Goal: Information Seeking & Learning: Learn about a topic

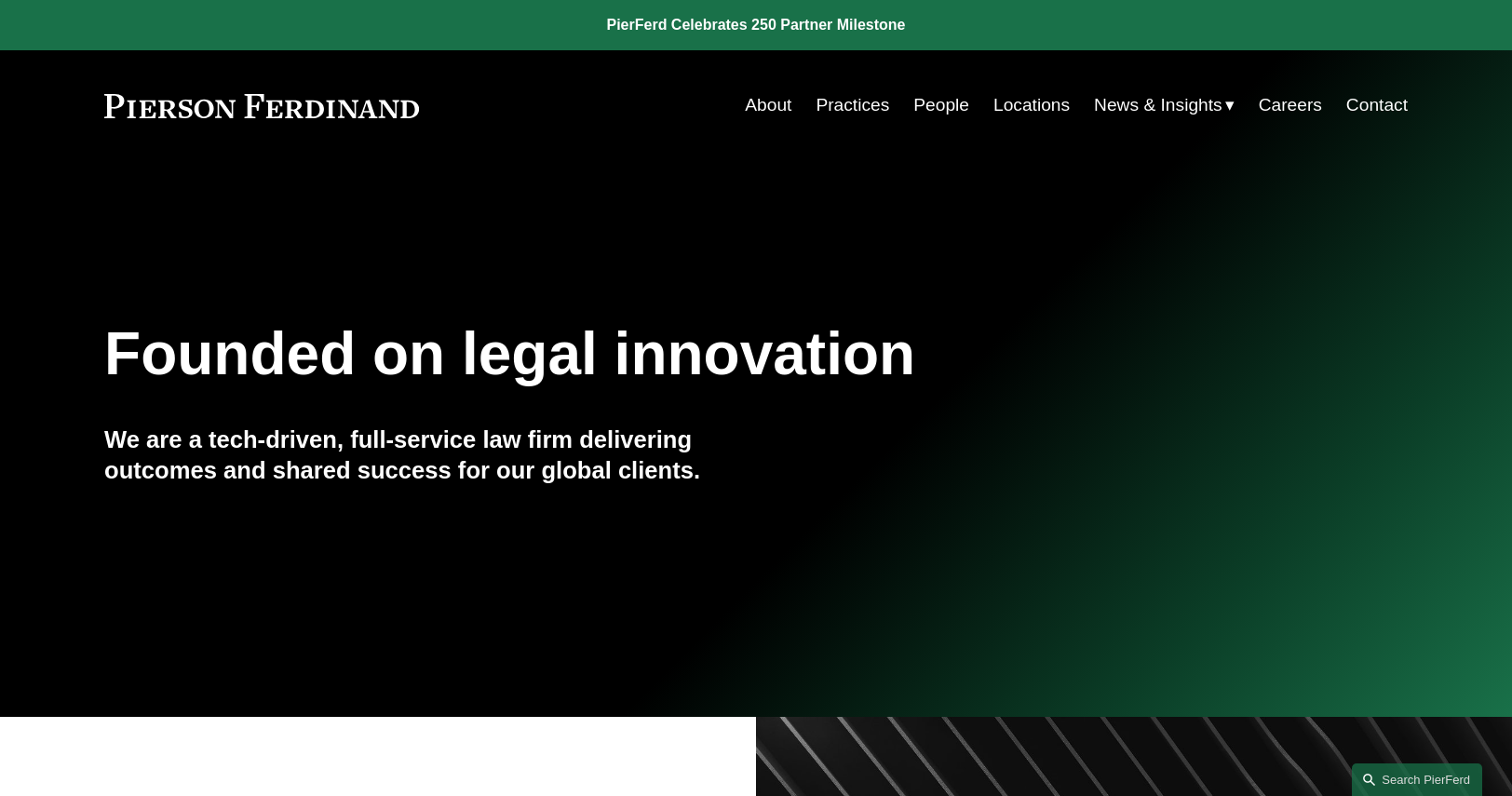
click at [933, 103] on link "People" at bounding box center [942, 105] width 56 height 35
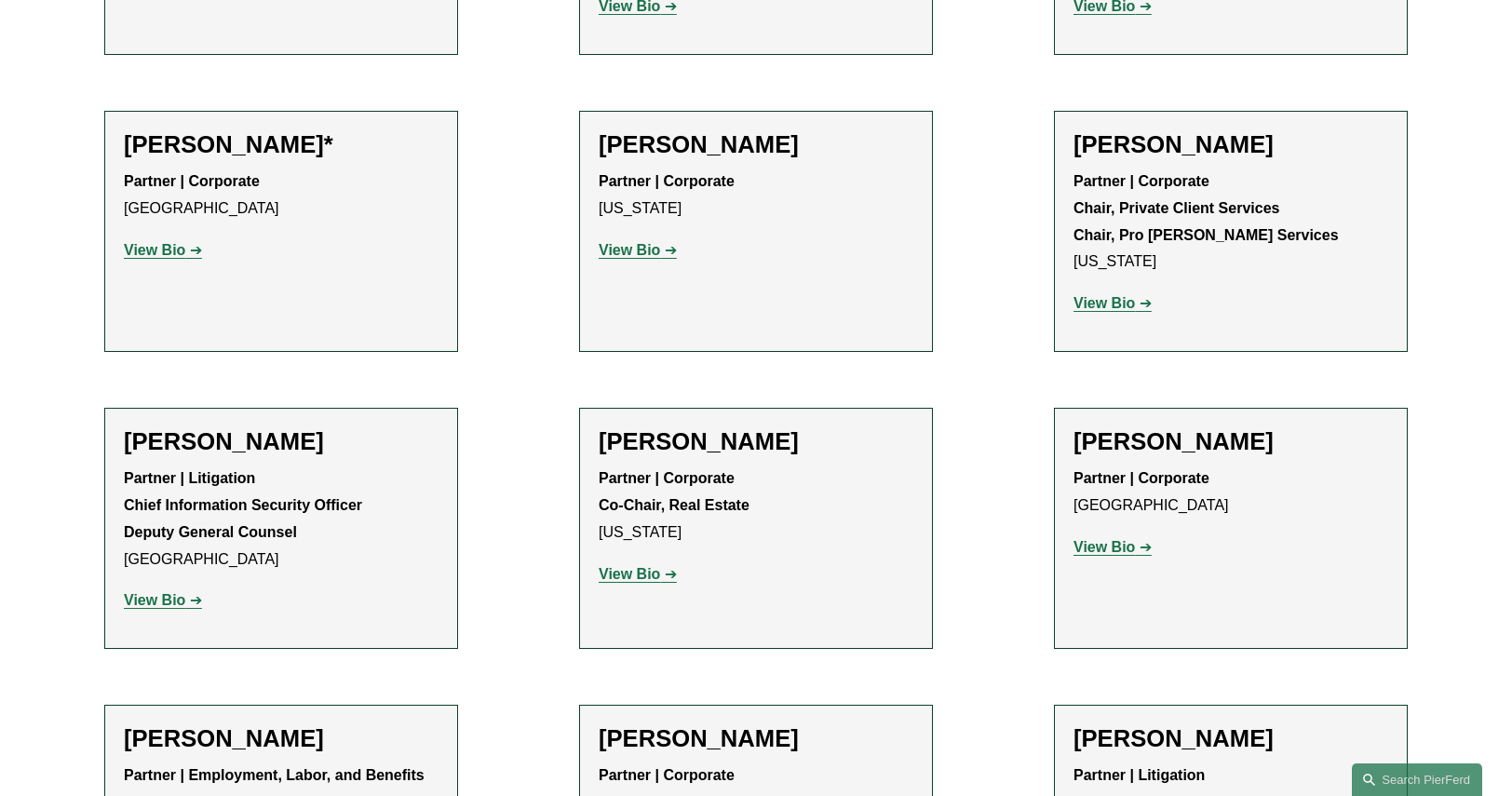
scroll to position [19972, 0]
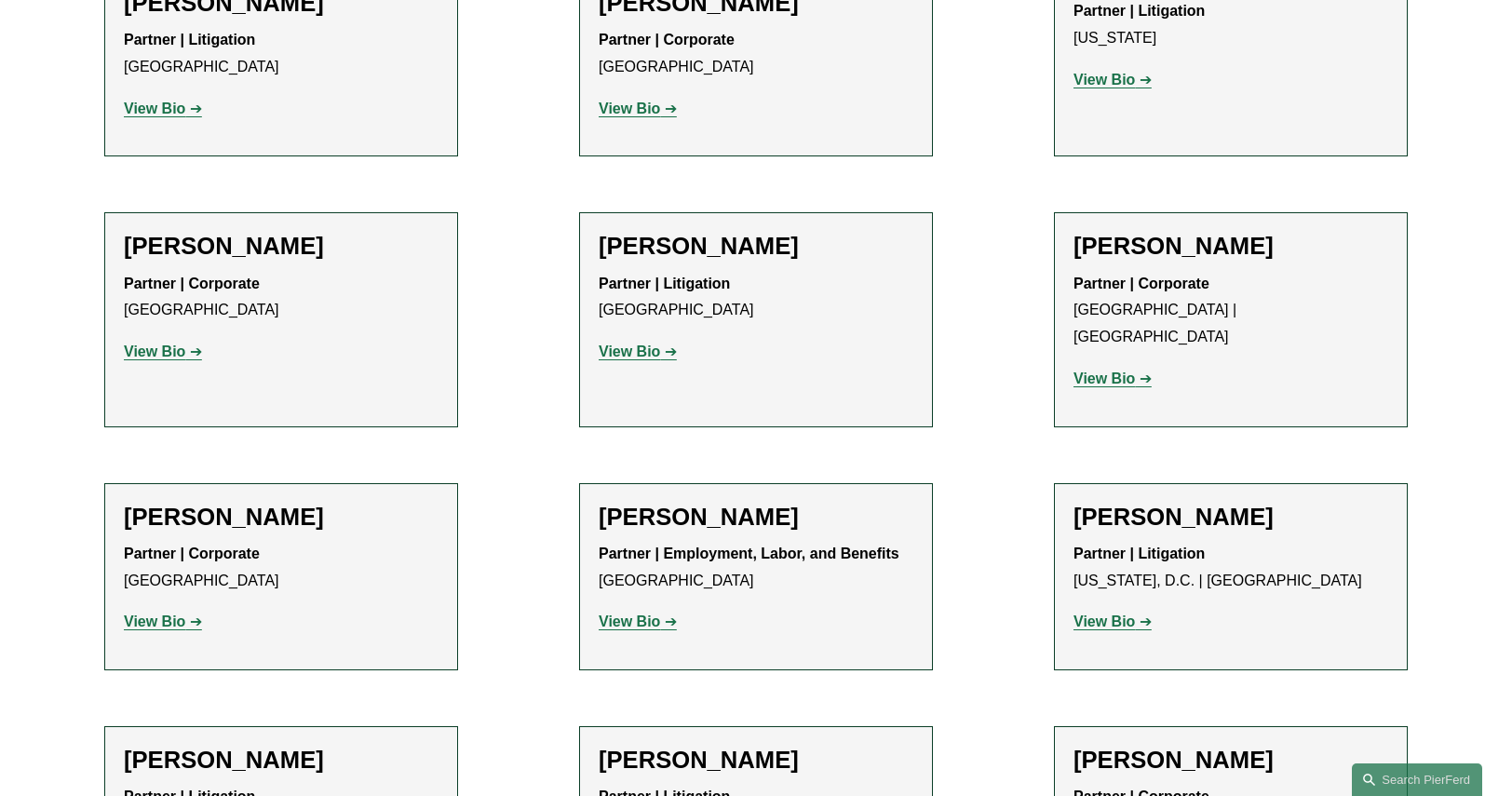
scroll to position [0, 0]
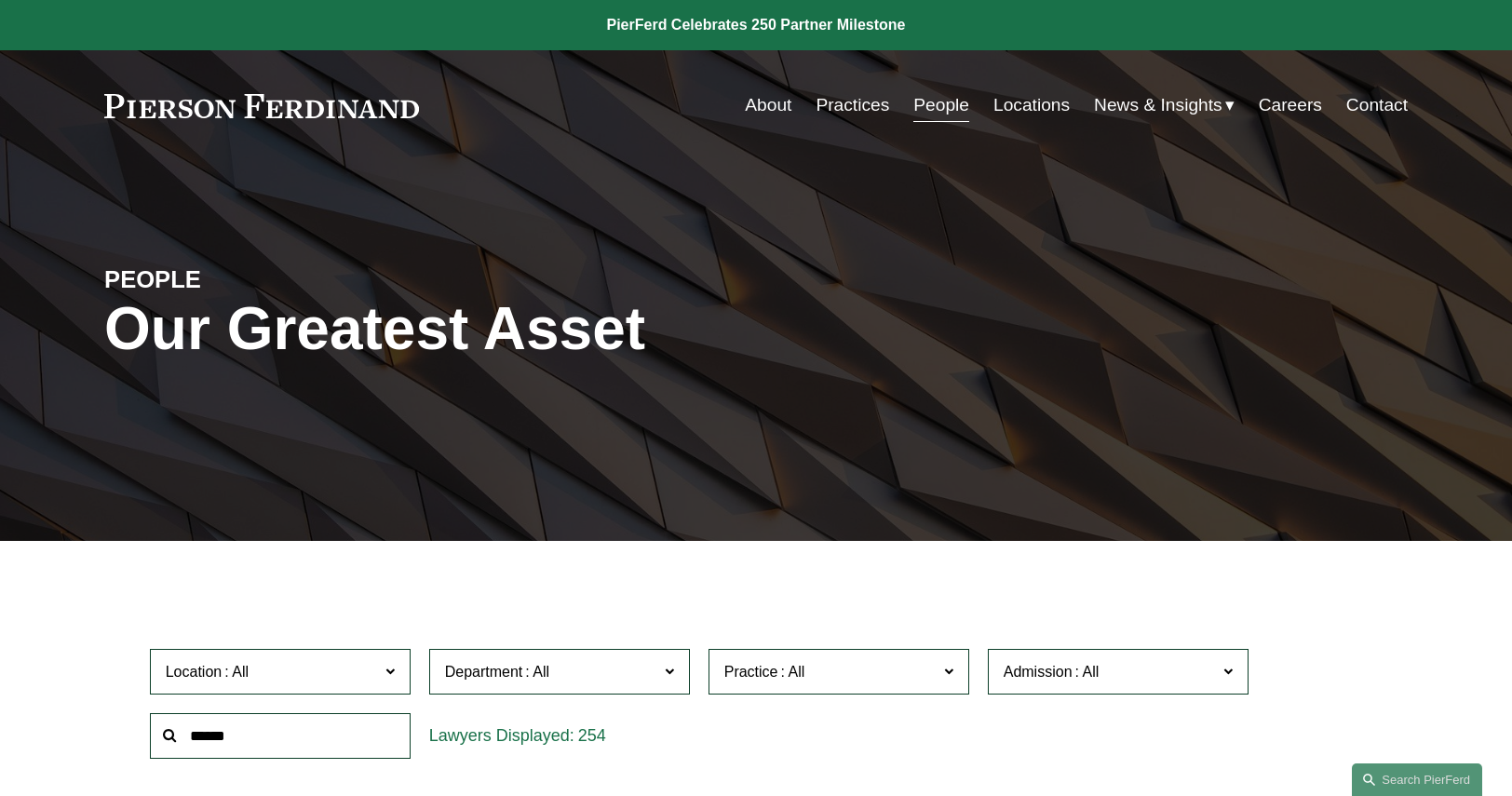
click at [216, 736] on input "text" at bounding box center [281, 735] width 261 height 46
type input "******"
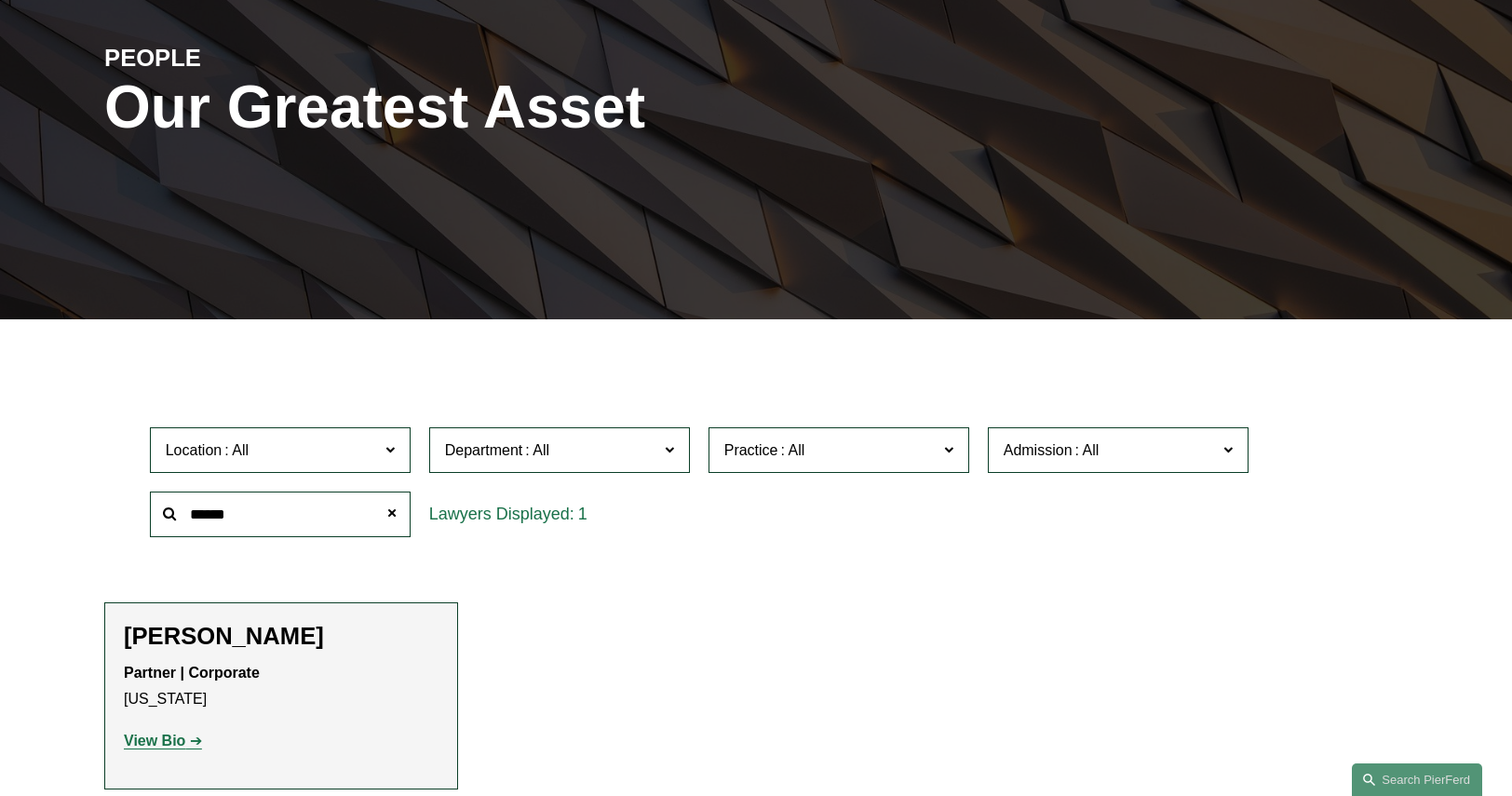
scroll to position [465, 0]
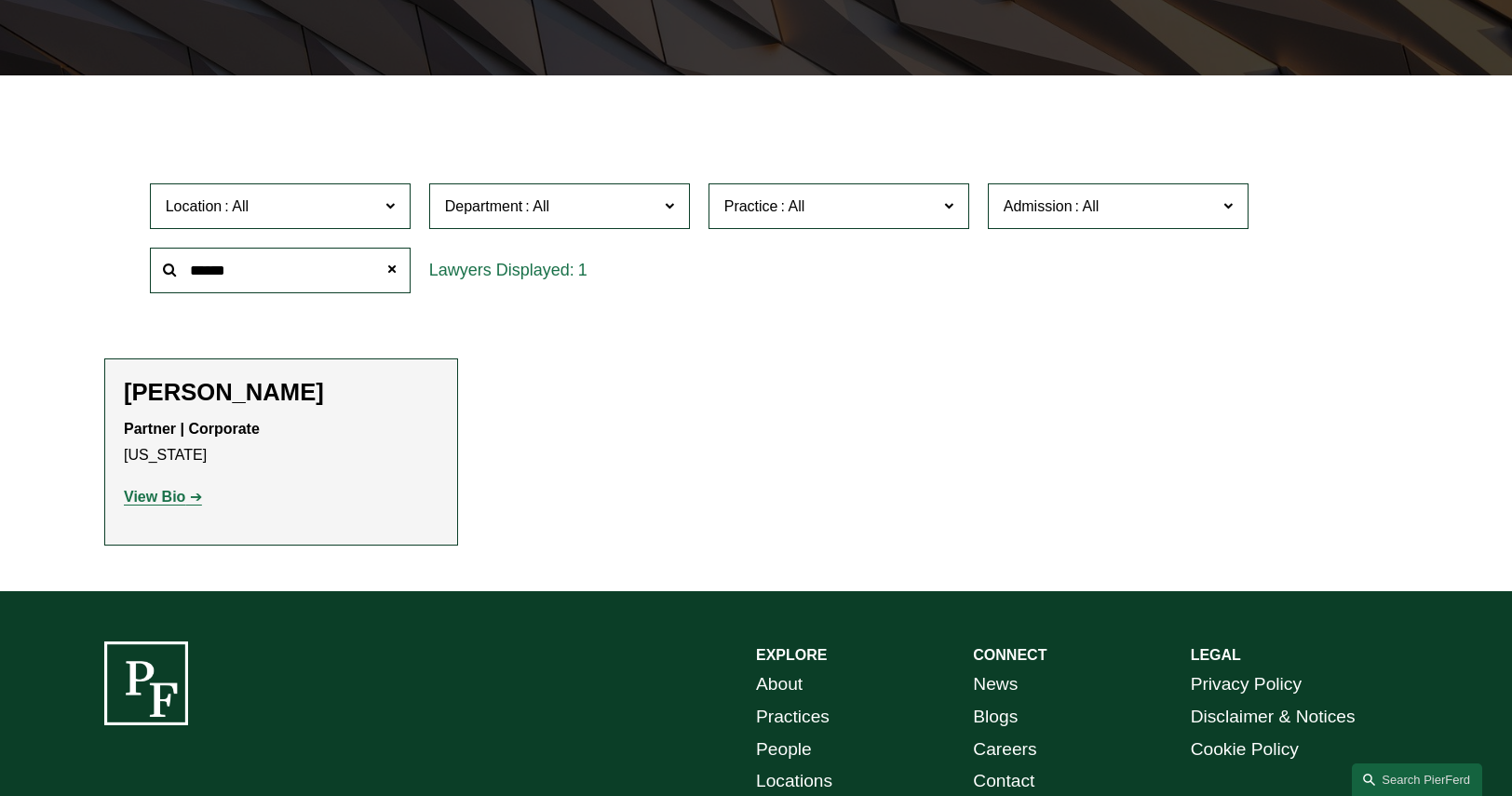
click at [149, 494] on strong "View Bio" at bounding box center [155, 496] width 62 height 16
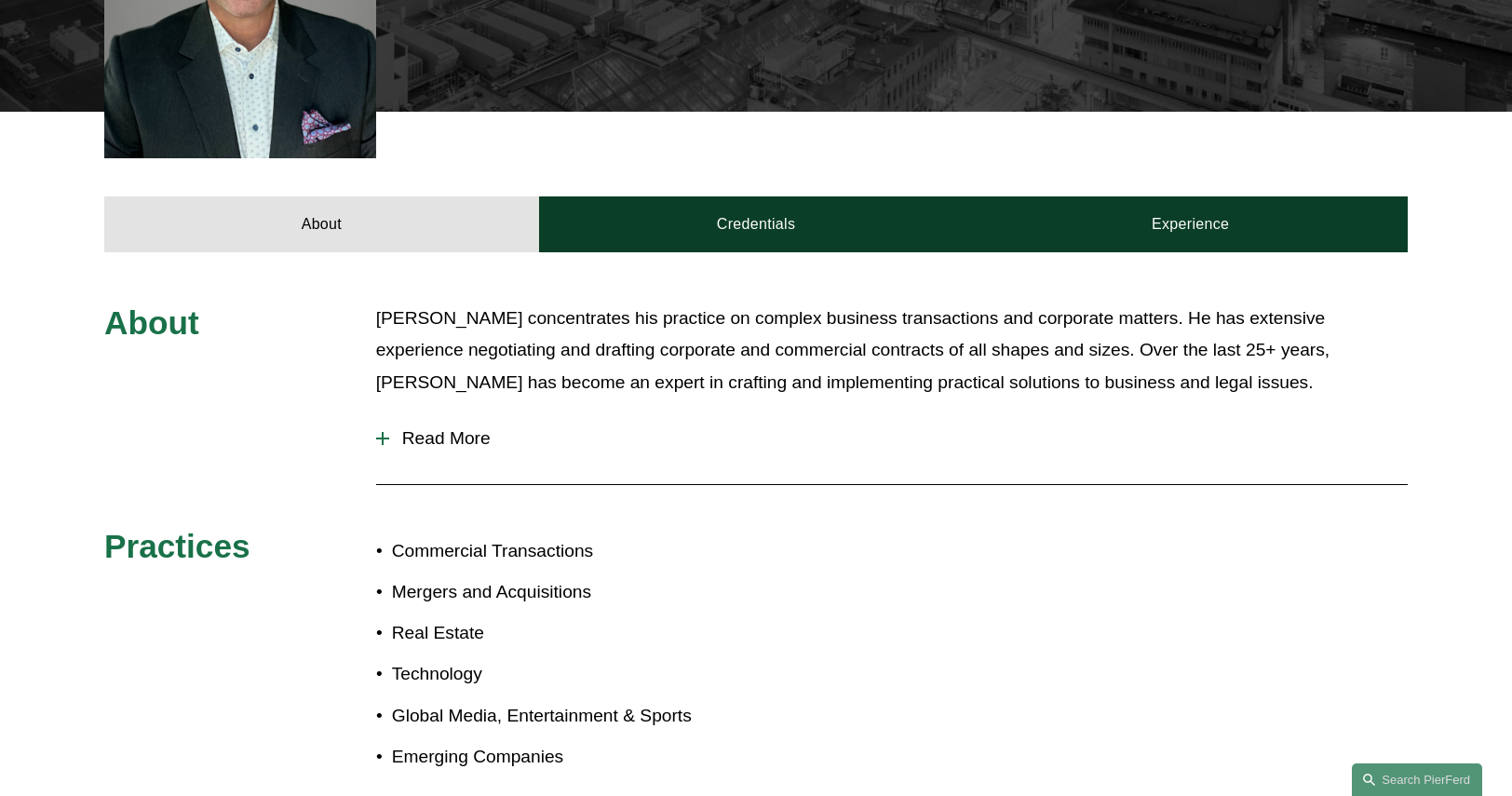
scroll to position [652, 0]
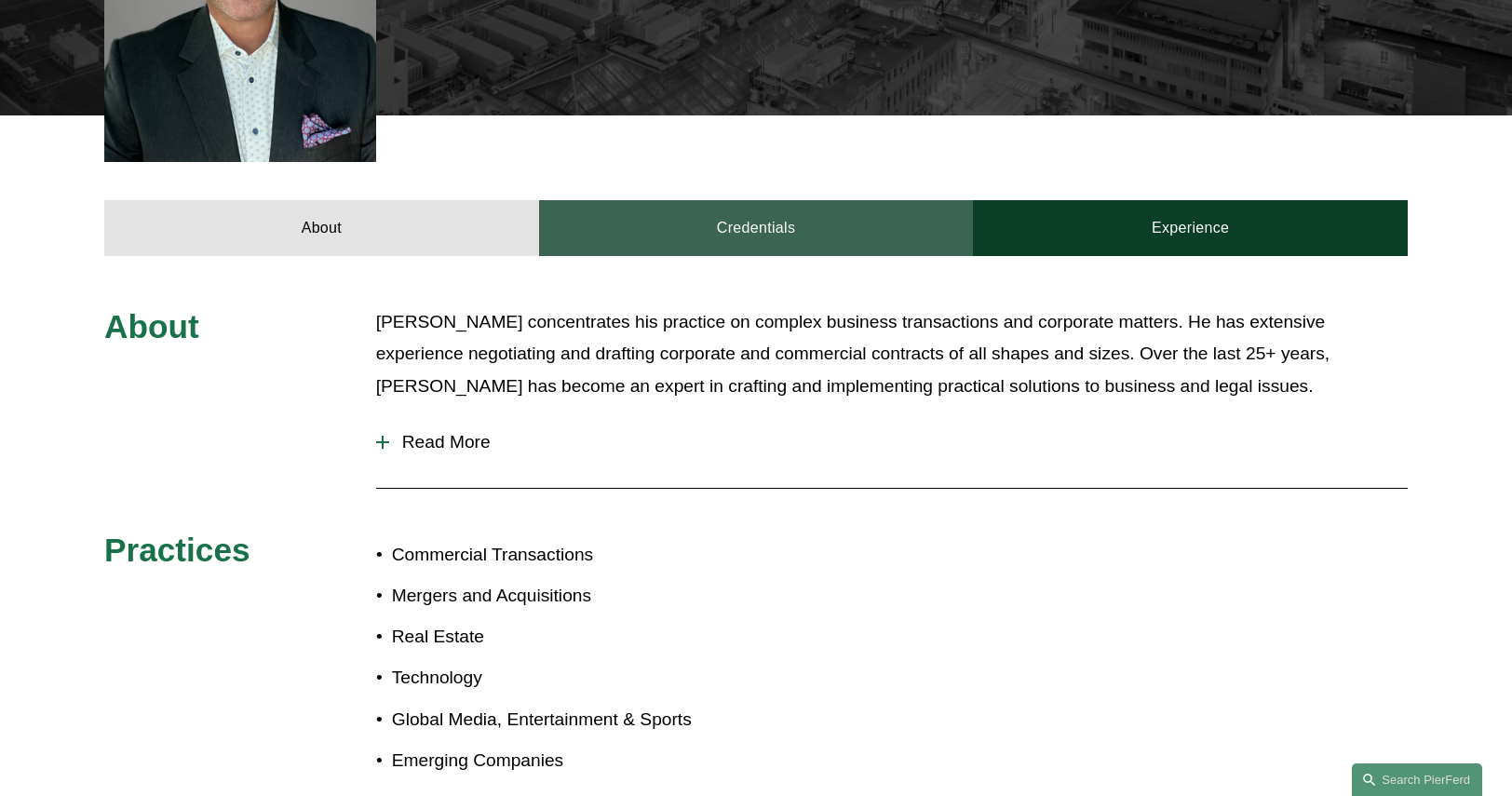
click at [705, 211] on link "Credentials" at bounding box center [756, 228] width 434 height 56
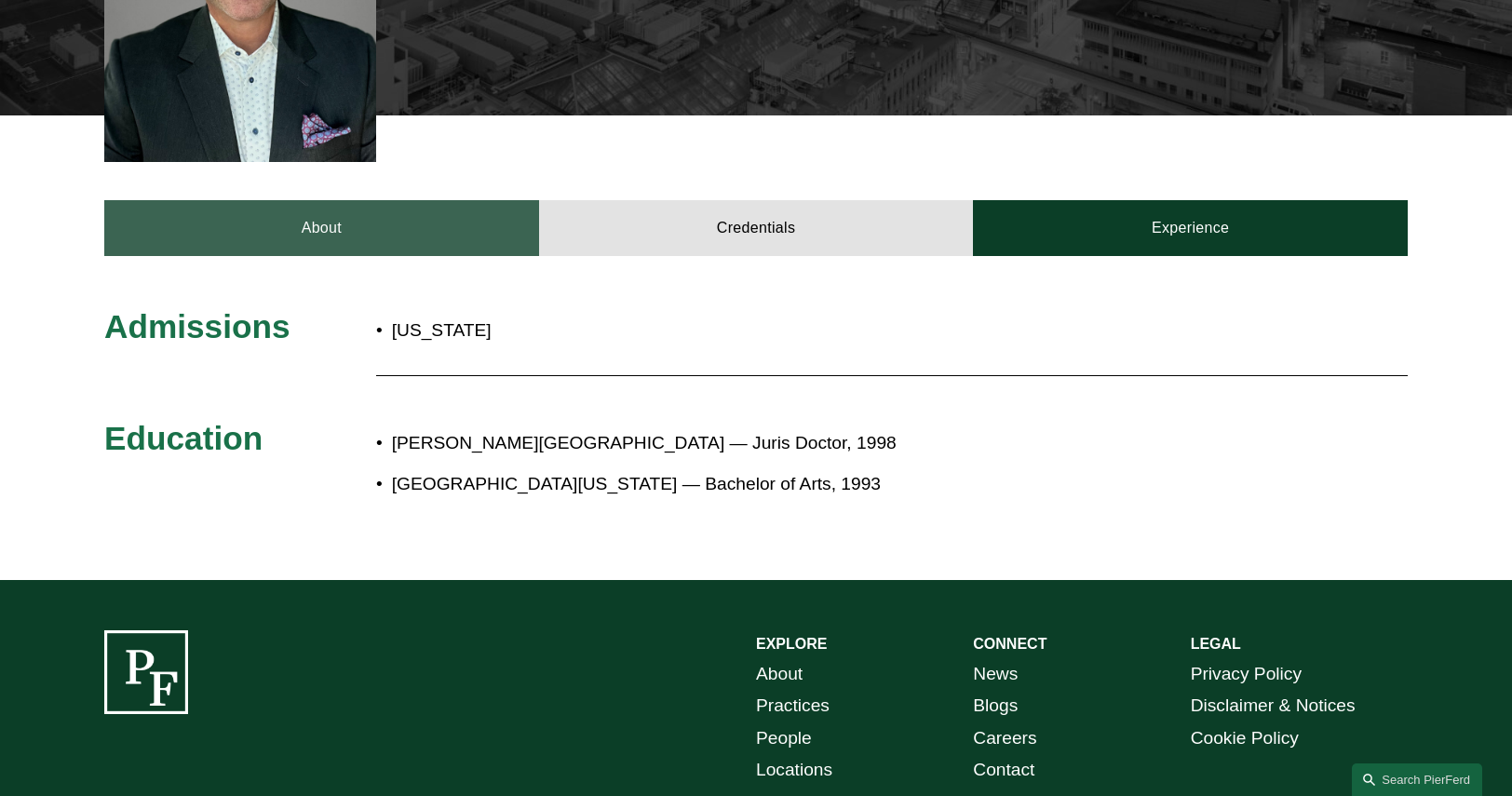
click at [372, 200] on link "About" at bounding box center [322, 228] width 434 height 56
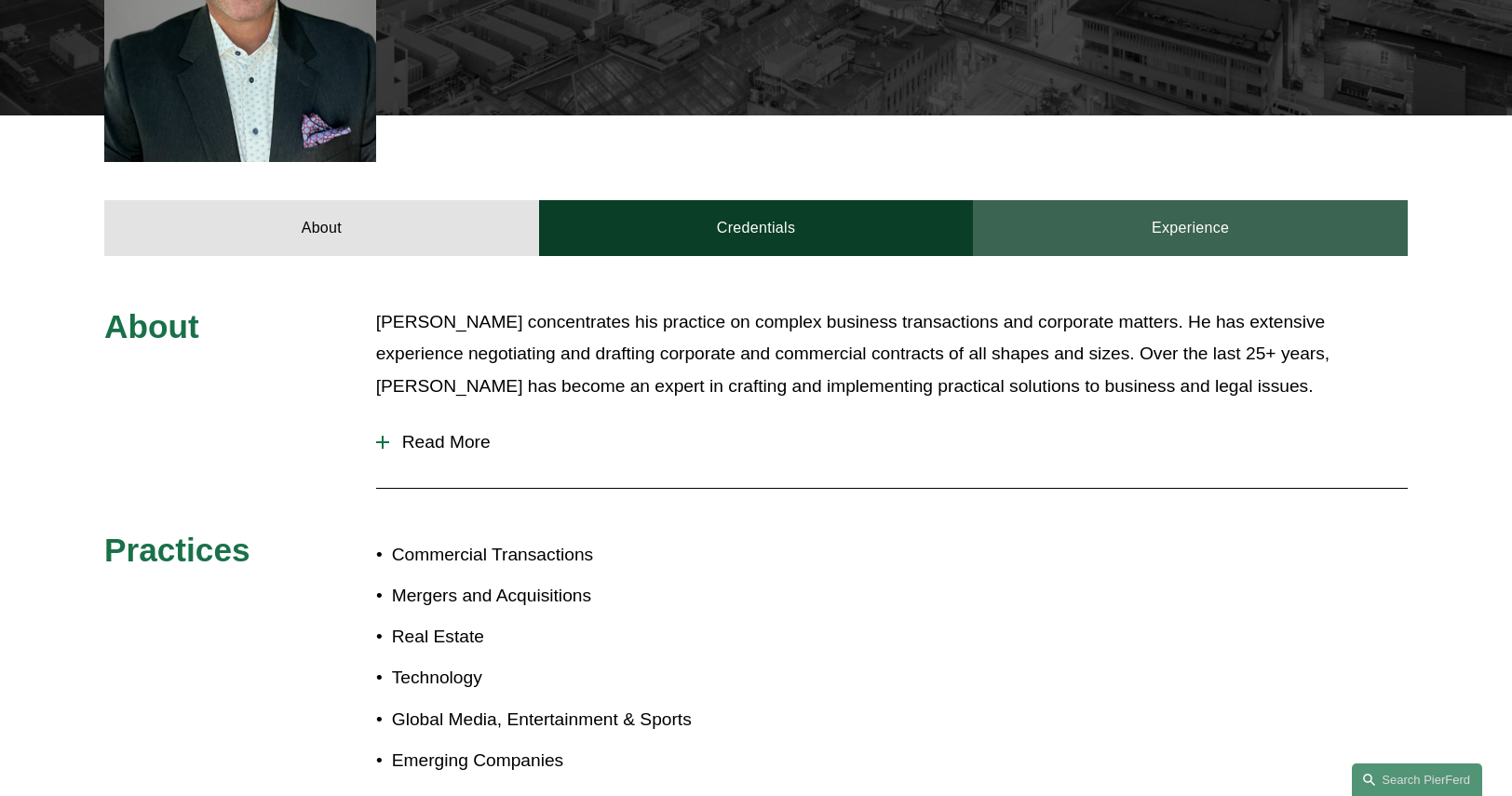
click at [1124, 200] on link "Experience" at bounding box center [1189, 228] width 434 height 56
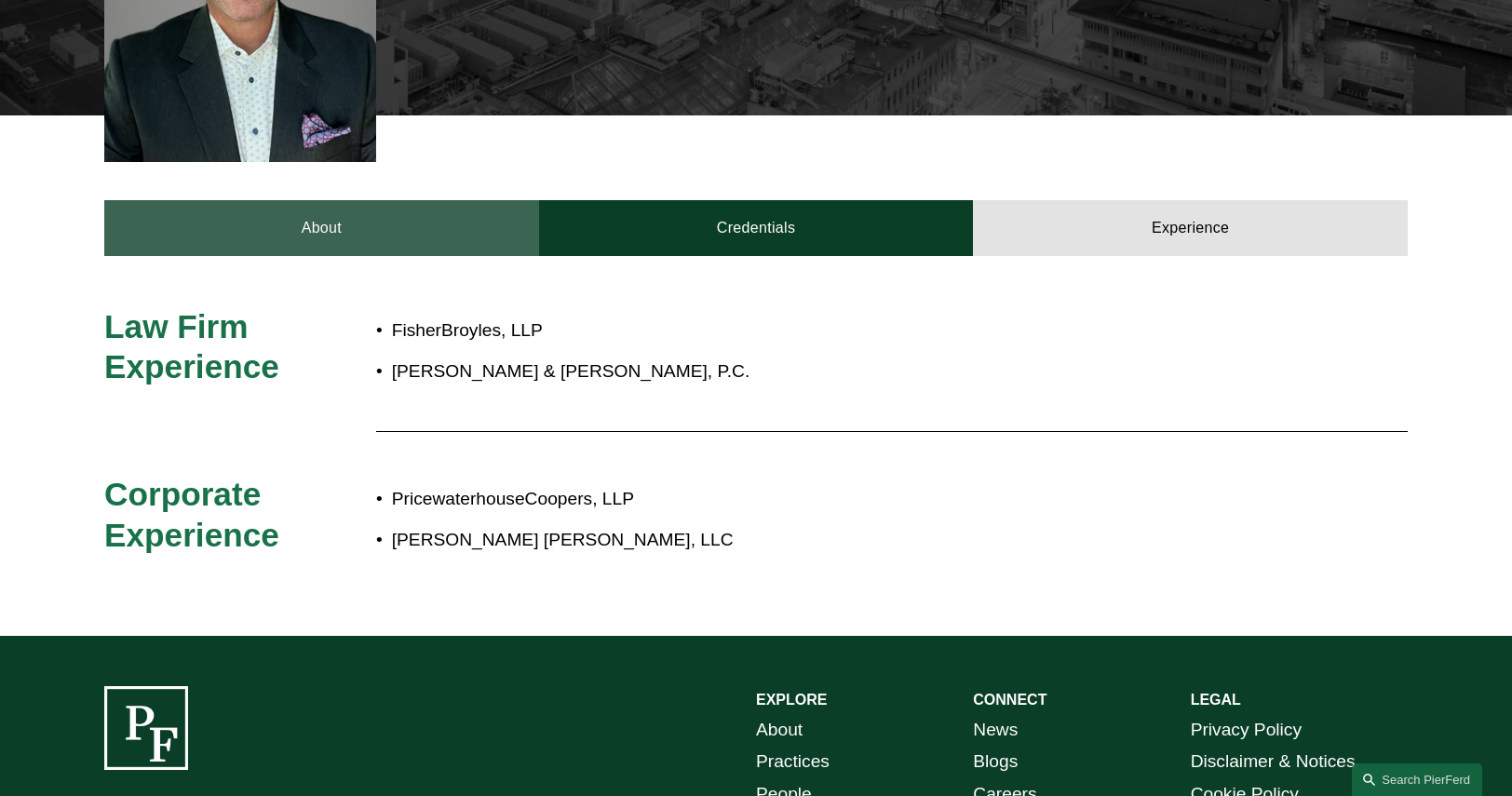
click at [385, 213] on link "About" at bounding box center [322, 228] width 434 height 56
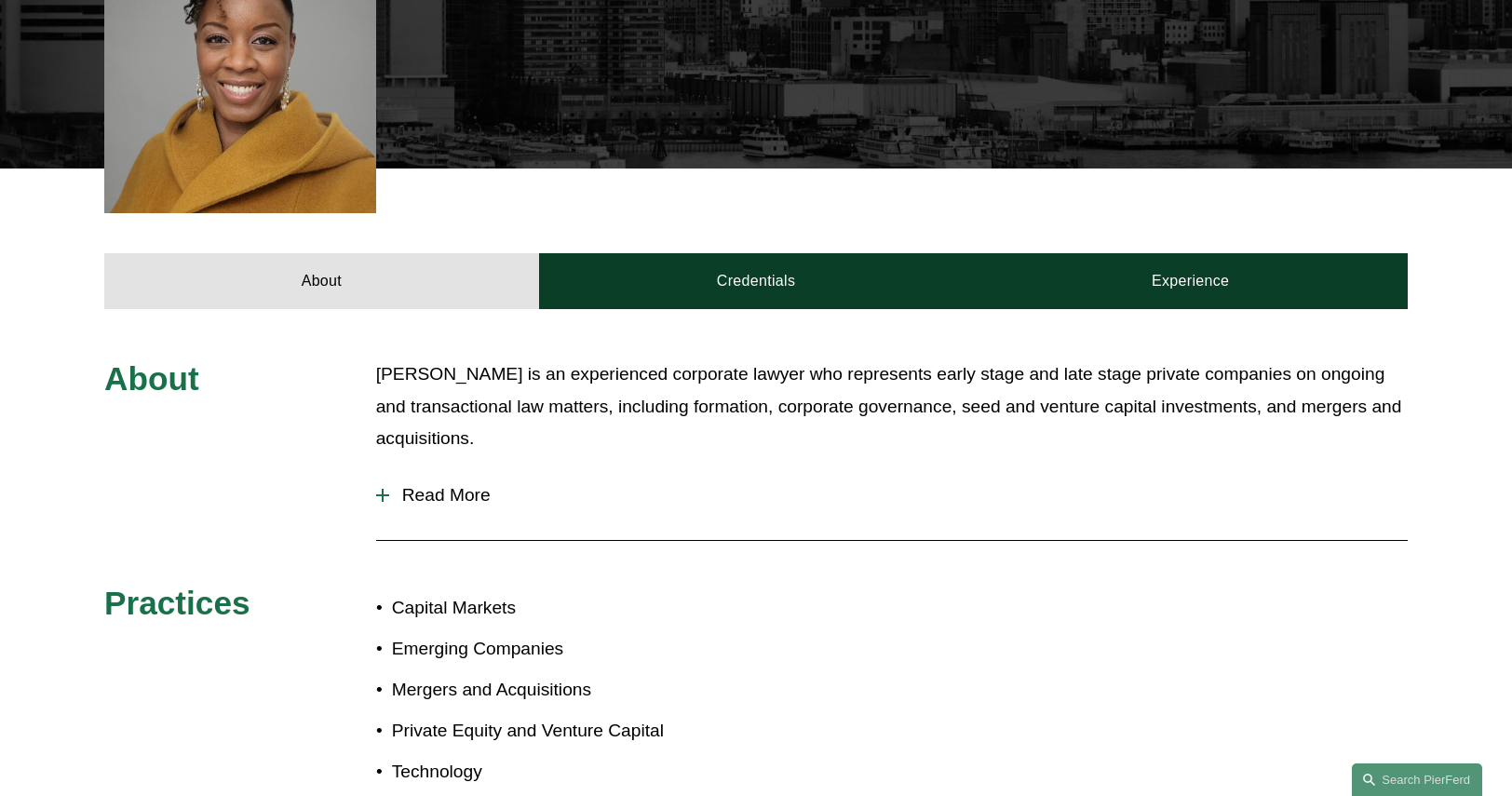
scroll to position [558, 0]
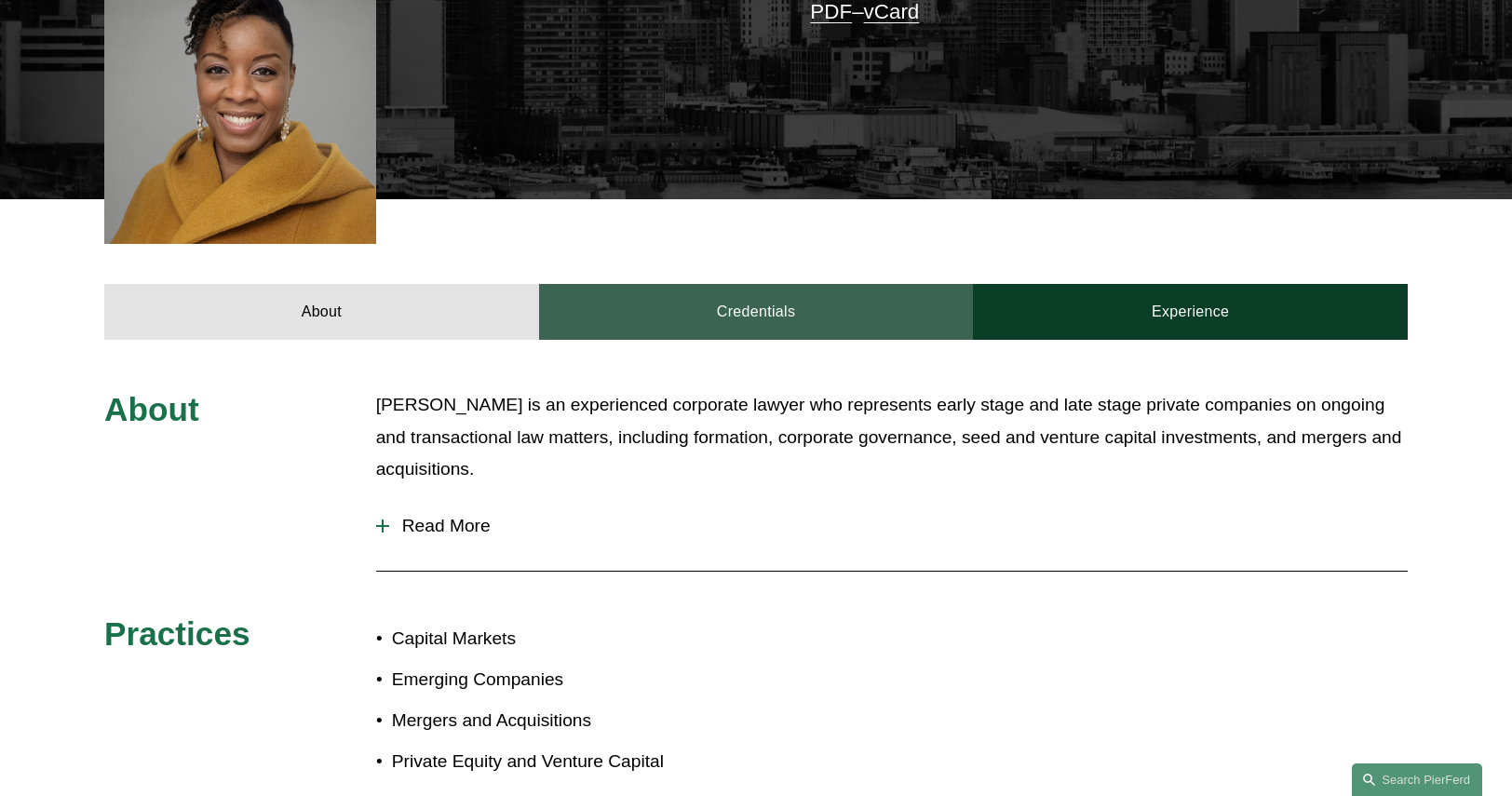
click at [701, 284] on link "Credentials" at bounding box center [756, 312] width 434 height 56
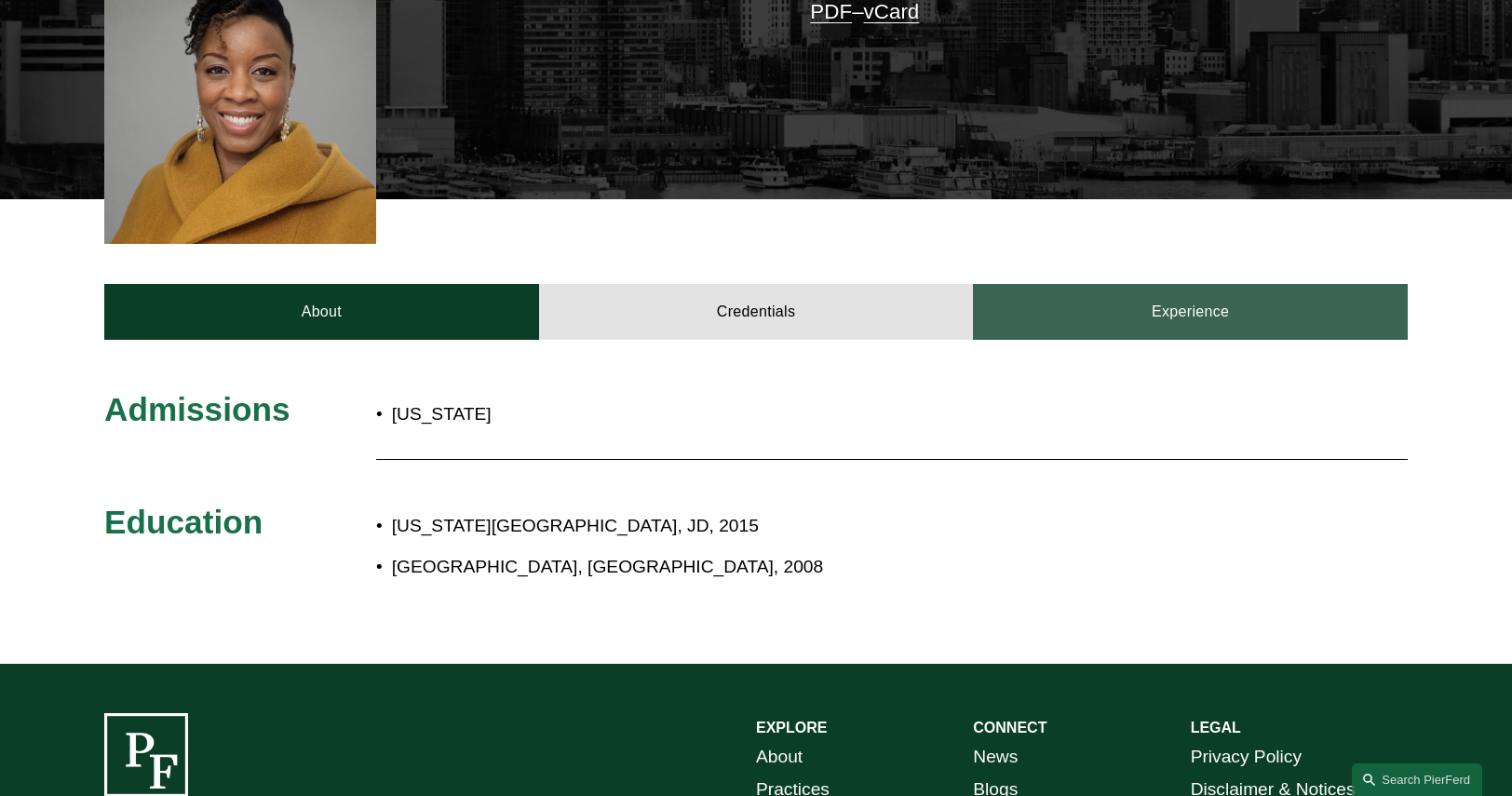
click at [1180, 284] on link "Experience" at bounding box center [1189, 312] width 434 height 56
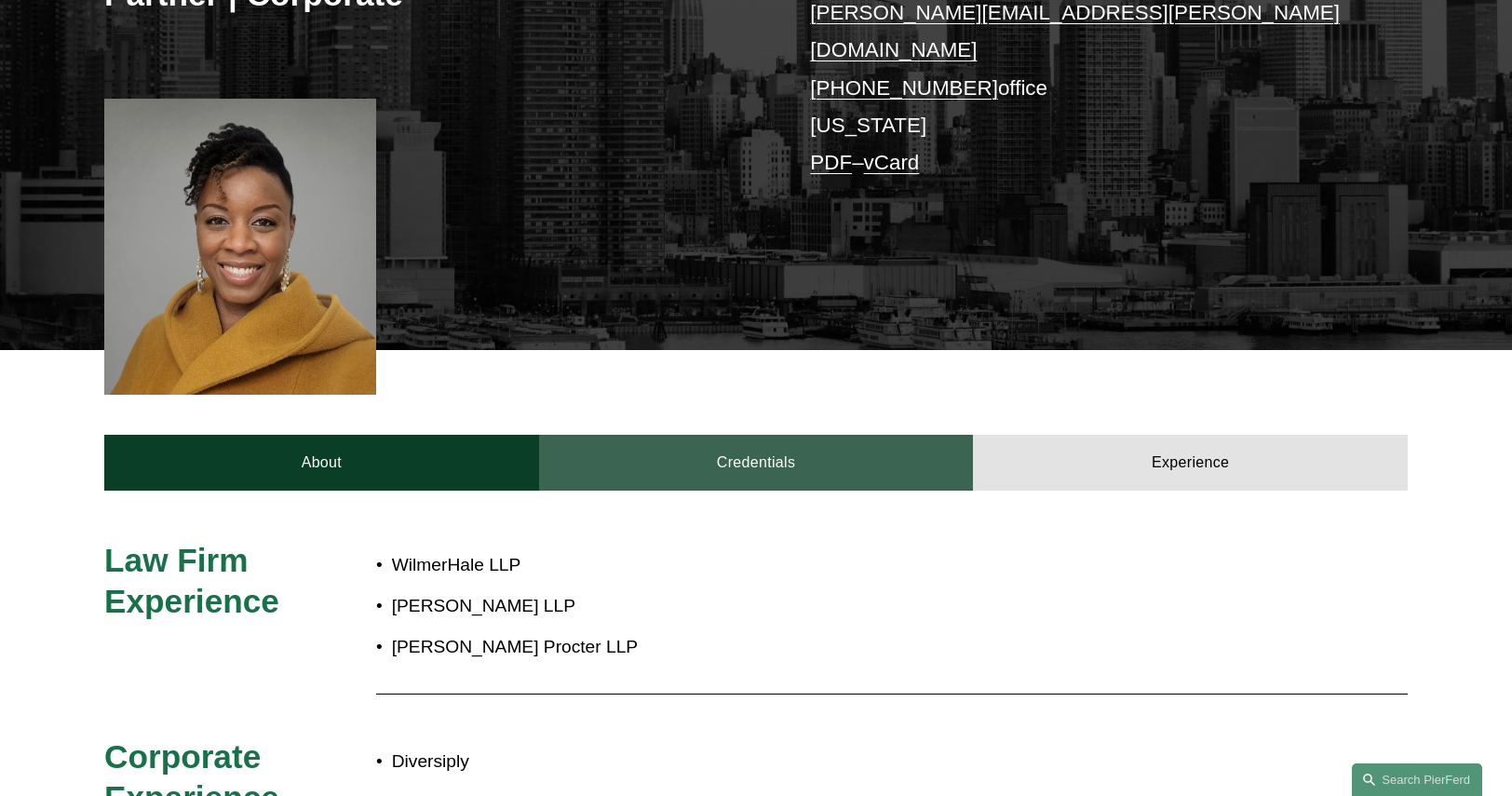
scroll to position [93, 0]
